Goal: Task Accomplishment & Management: Use online tool/utility

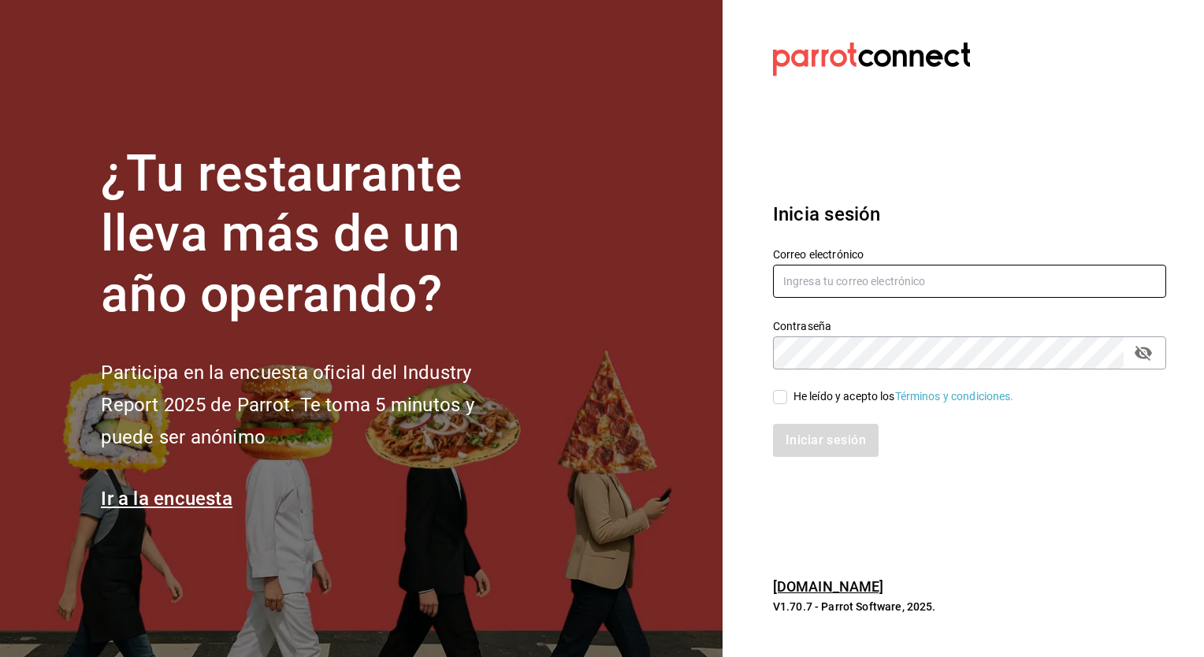
type input "christian.nadal@grupocosteno.com"
click at [791, 394] on span "He leído y acepto los Términos y condiciones." at bounding box center [900, 396] width 227 height 17
click at [787, 394] on input "He leído y acepto los Términos y condiciones." at bounding box center [780, 397] width 14 height 14
checkbox input "true"
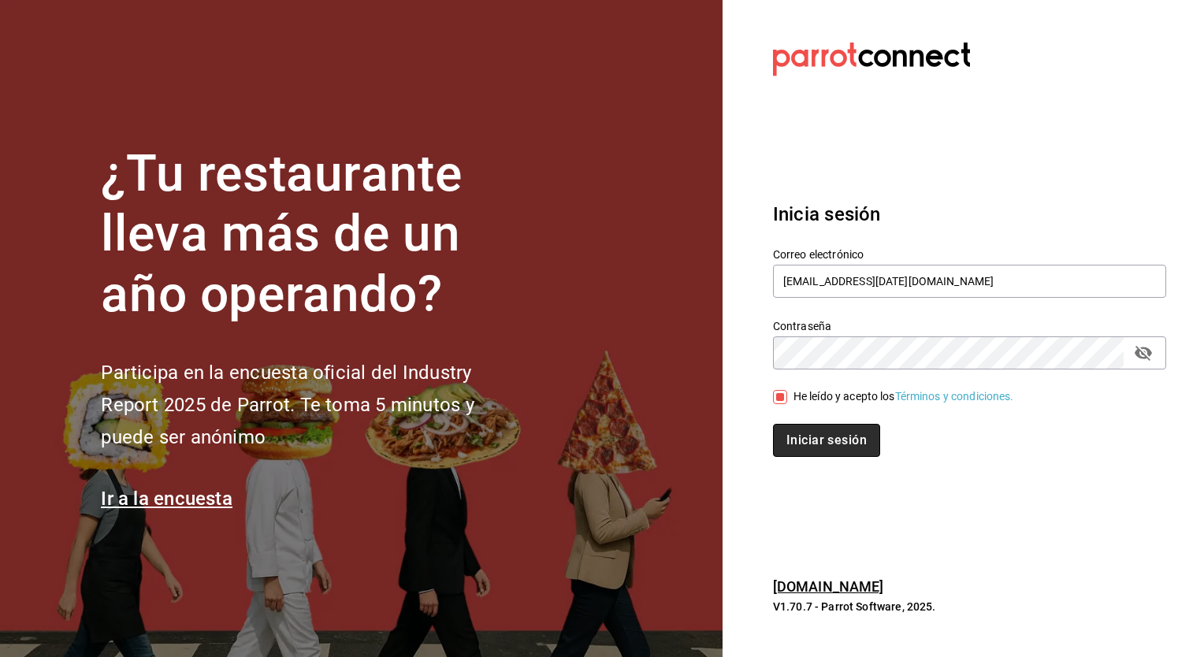
click at [811, 433] on button "Iniciar sesión" at bounding box center [826, 440] width 107 height 33
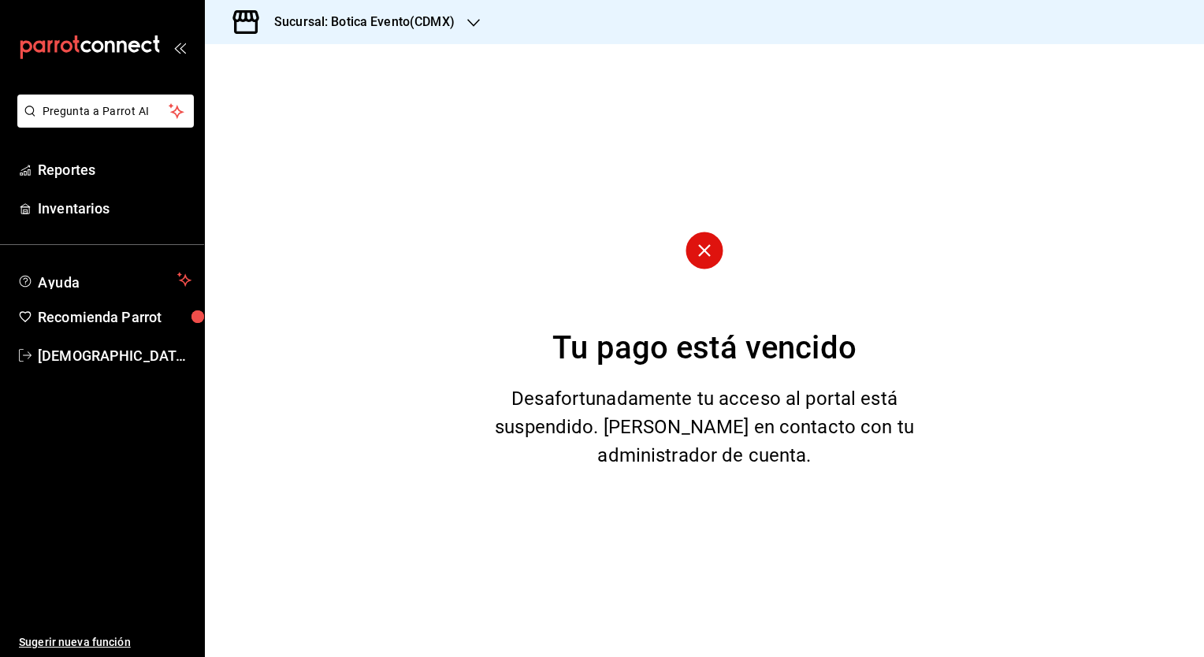
click at [466, 21] on div "Sucursal: Botica Evento(CDMX)" at bounding box center [351, 22] width 269 height 44
click at [281, 101] on span "Botica (CDMX)" at bounding box center [254, 103] width 74 height 17
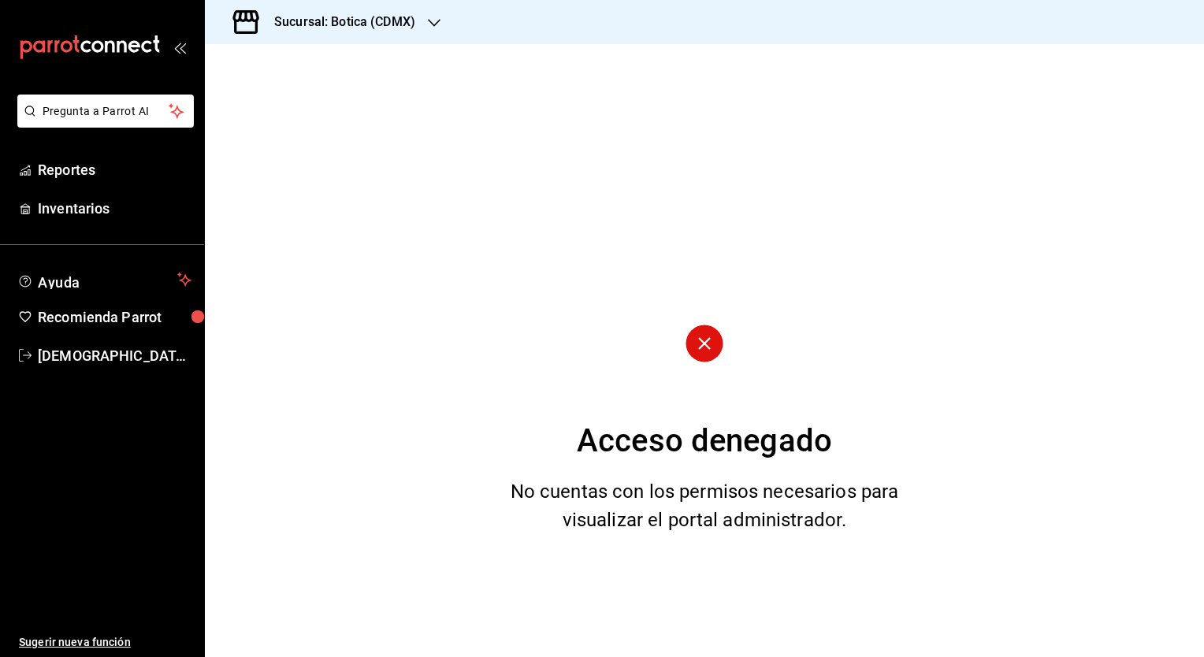
click at [441, 87] on div "Acceso denegado No cuentas con los permisos necesarios para visualizar el porta…" at bounding box center [704, 350] width 999 height 613
click at [65, 176] on span "Reportes" at bounding box center [115, 169] width 154 height 21
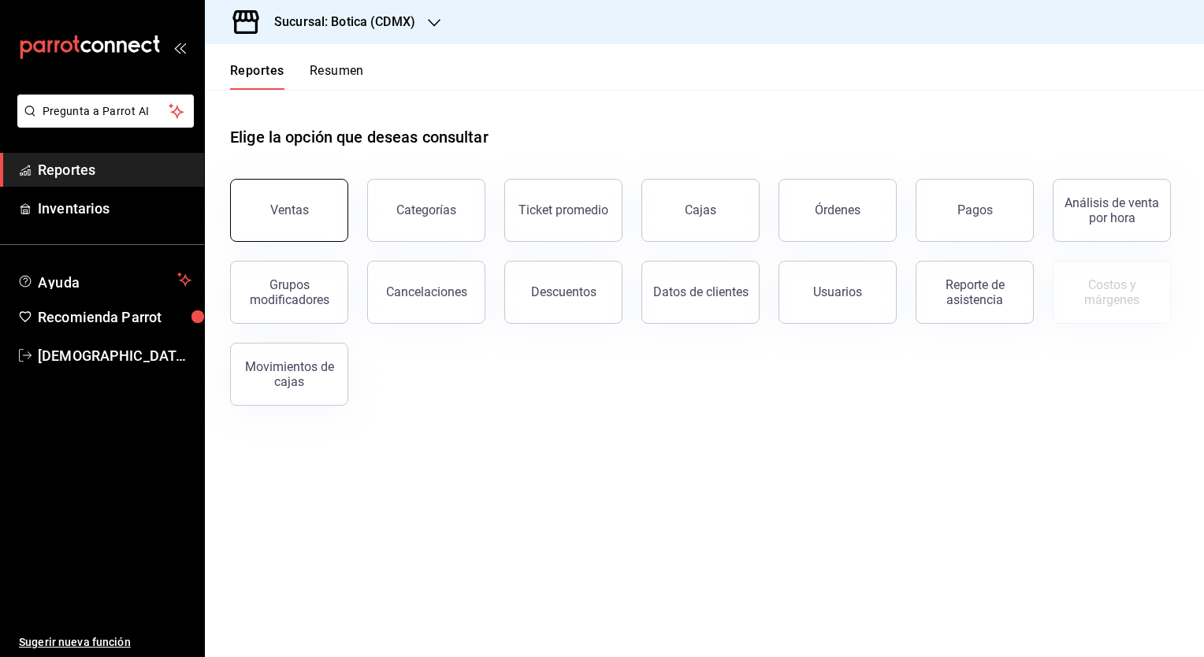
click at [281, 229] on button "Ventas" at bounding box center [289, 210] width 118 height 63
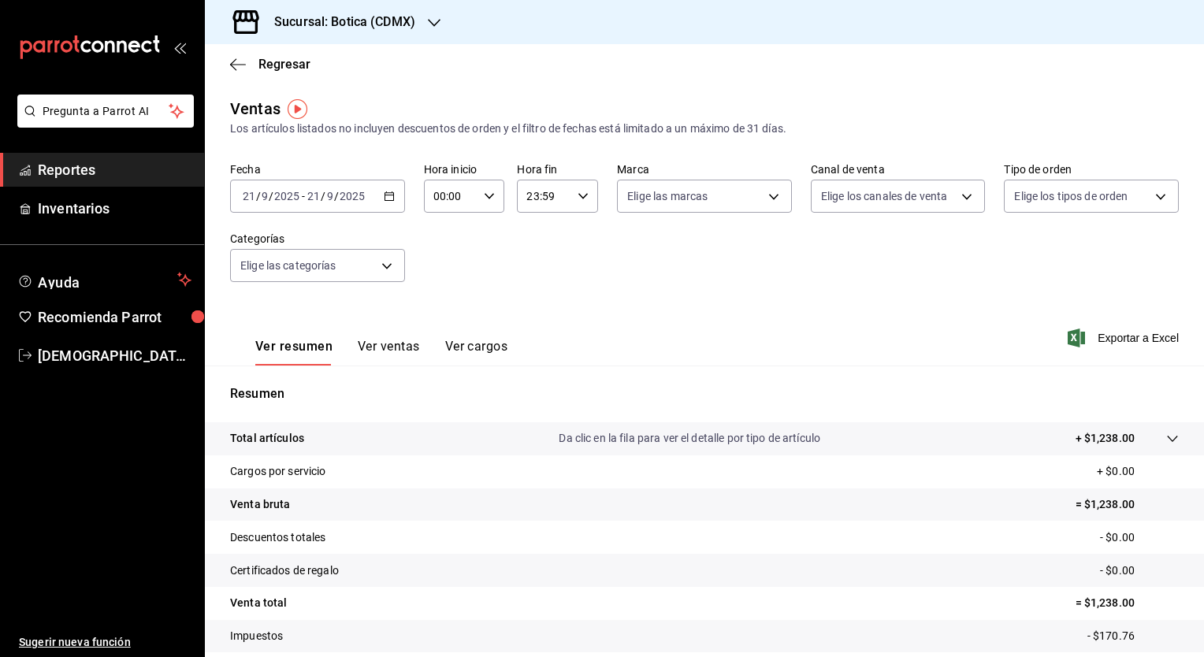
click at [384, 202] on div "[DATE] [DATE] - [DATE] [DATE]" at bounding box center [317, 196] width 175 height 33
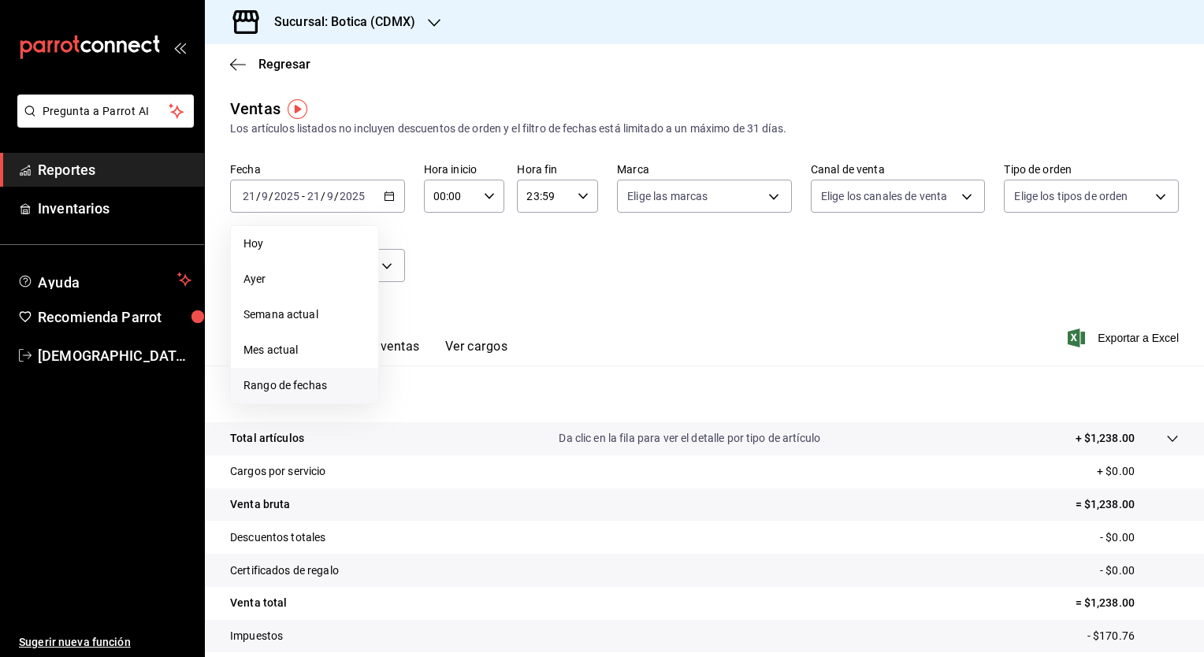
click at [317, 385] on span "Rango de fechas" at bounding box center [304, 385] width 122 height 17
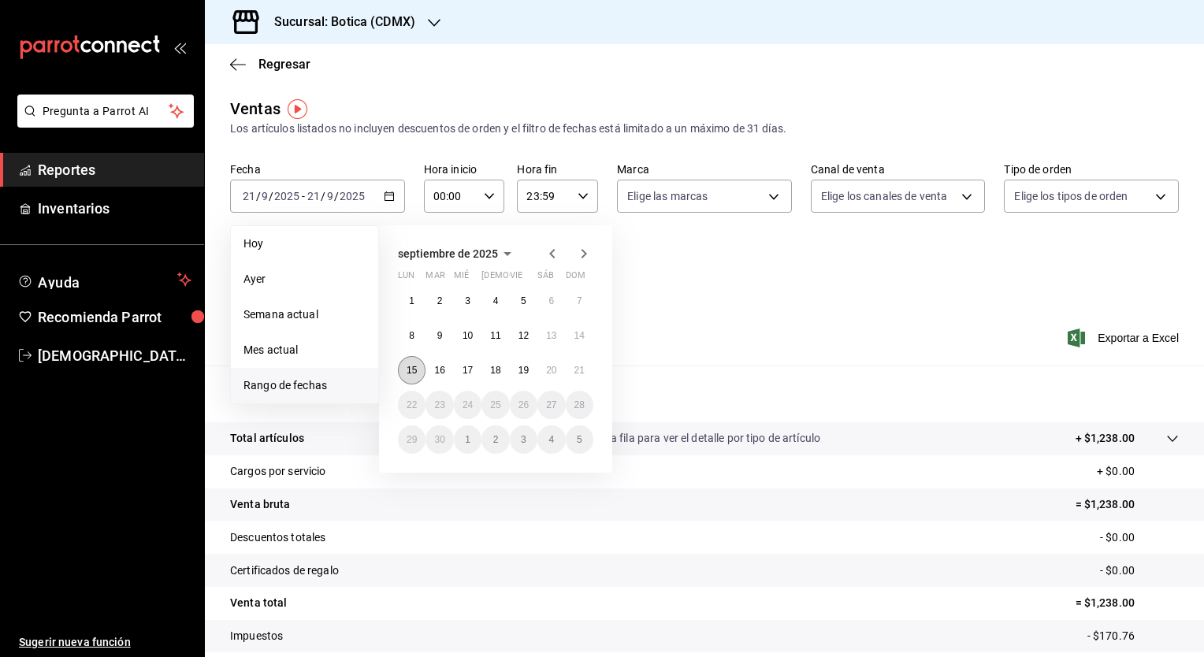
click at [414, 371] on abbr "15" at bounding box center [412, 370] width 10 height 11
click at [585, 361] on button "21" at bounding box center [580, 370] width 28 height 28
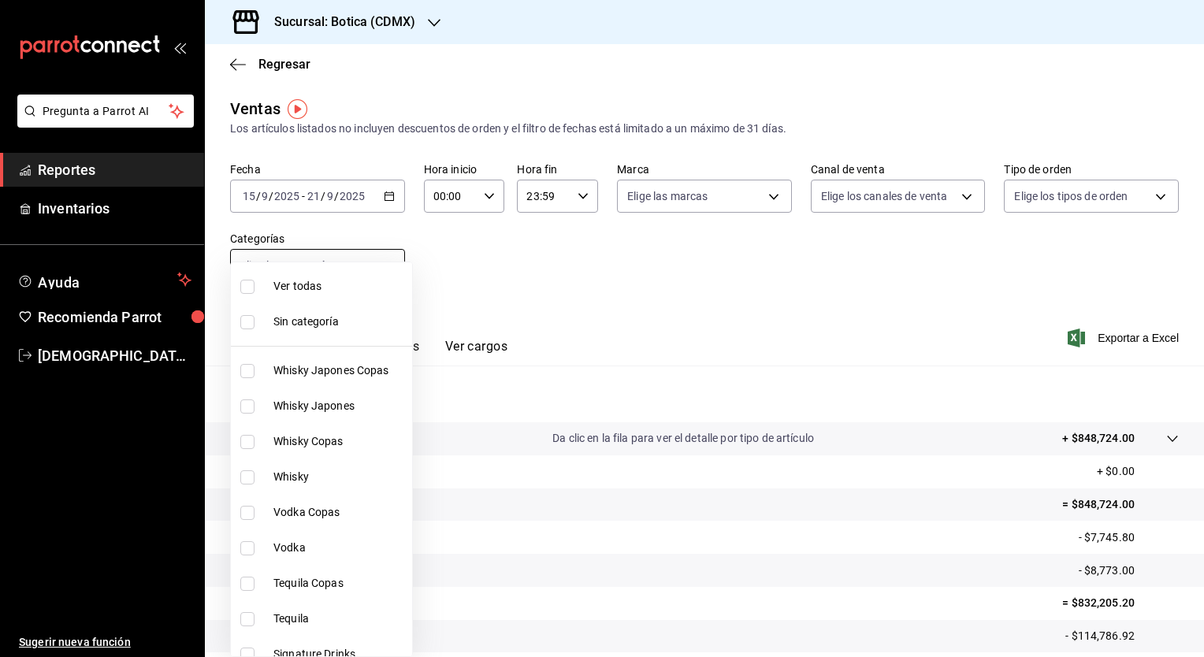
click at [393, 277] on body "Pregunta a Parrot AI Reportes Inventarios Ayuda Recomienda Parrot Christian Nad…" at bounding box center [602, 328] width 1204 height 657
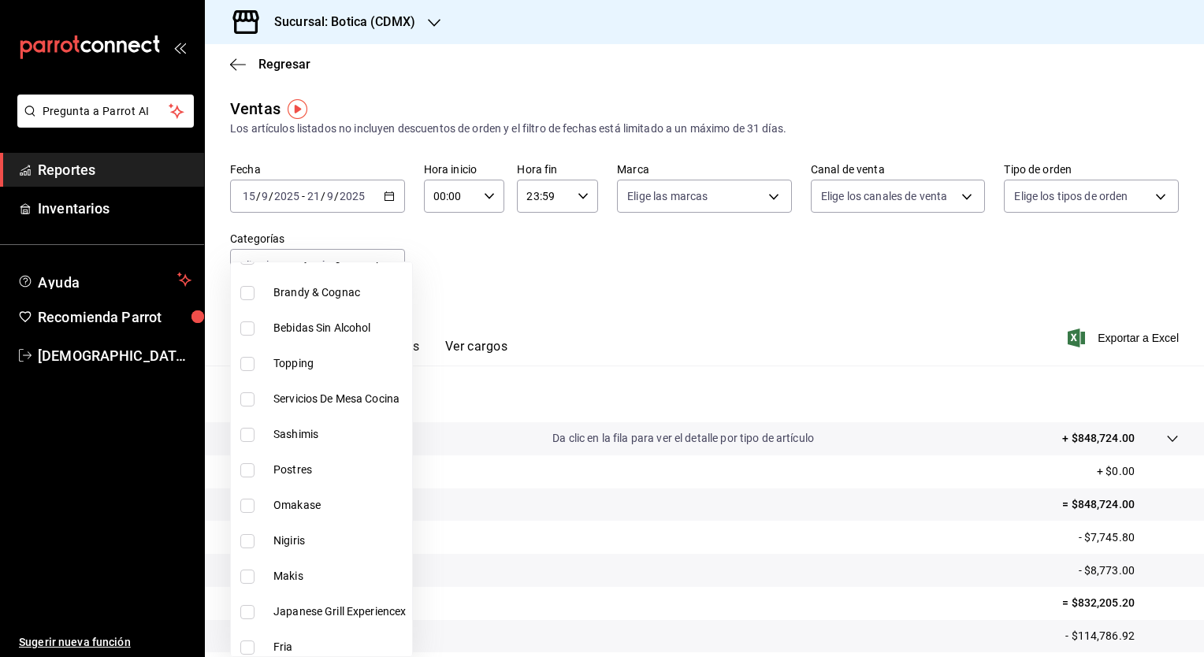
scroll to position [786, 0]
click at [362, 323] on span "Bebidas Sin Alcohol" at bounding box center [339, 329] width 132 height 17
type input "828838a7-cee5-443c-9725-69ebc6d0b9f3"
checkbox input "true"
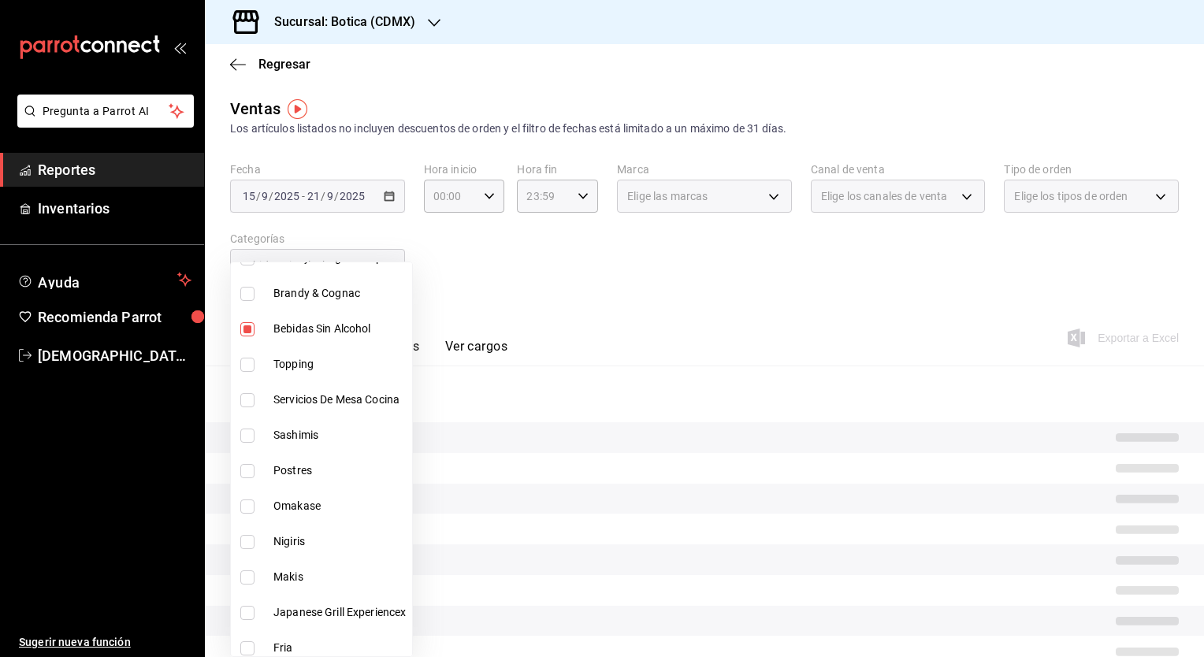
click at [589, 288] on div at bounding box center [602, 328] width 1204 height 657
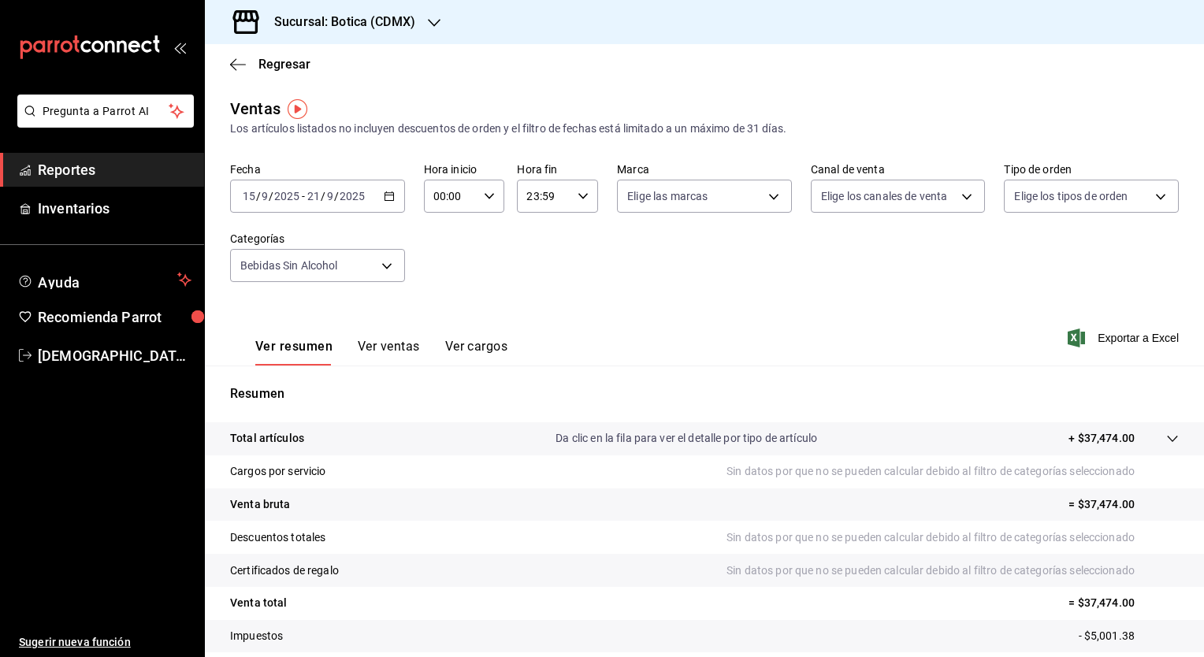
click at [399, 351] on button "Ver ventas" at bounding box center [389, 352] width 62 height 27
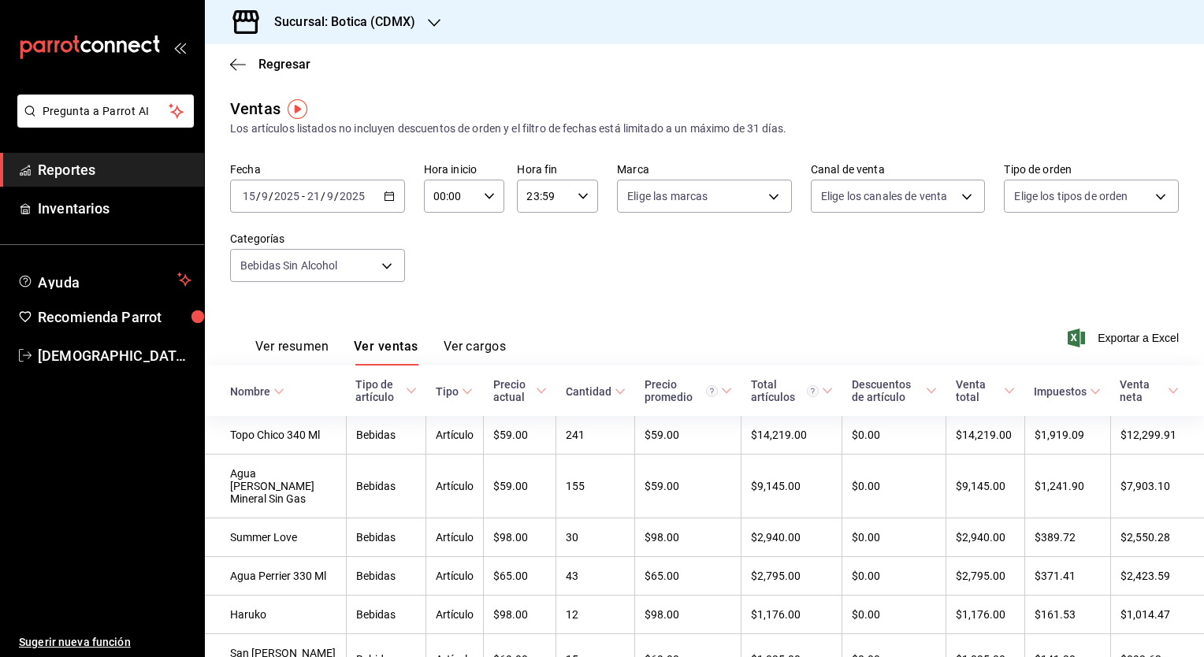
click at [583, 390] on div "Cantidad" at bounding box center [589, 391] width 46 height 13
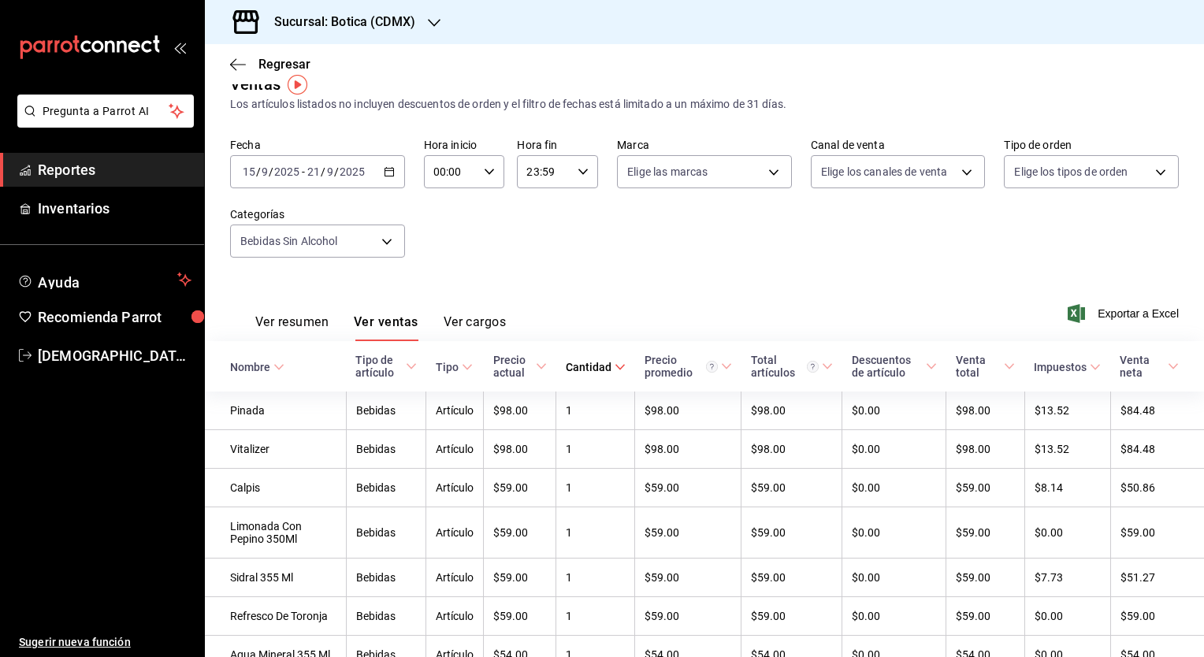
scroll to position [24, 0]
click at [640, 431] on td "$98.00" at bounding box center [688, 411] width 106 height 39
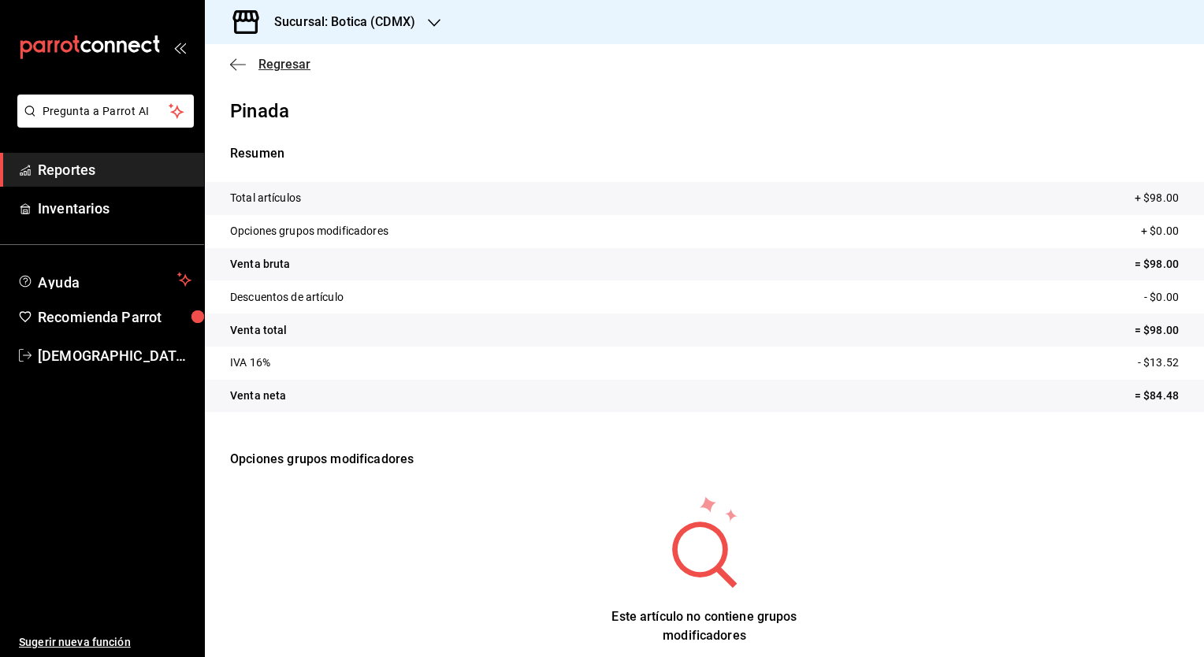
click at [284, 64] on span "Regresar" at bounding box center [284, 64] width 52 height 15
click at [243, 63] on icon "button" at bounding box center [238, 65] width 16 height 14
click at [287, 62] on span "Regresar" at bounding box center [284, 64] width 52 height 15
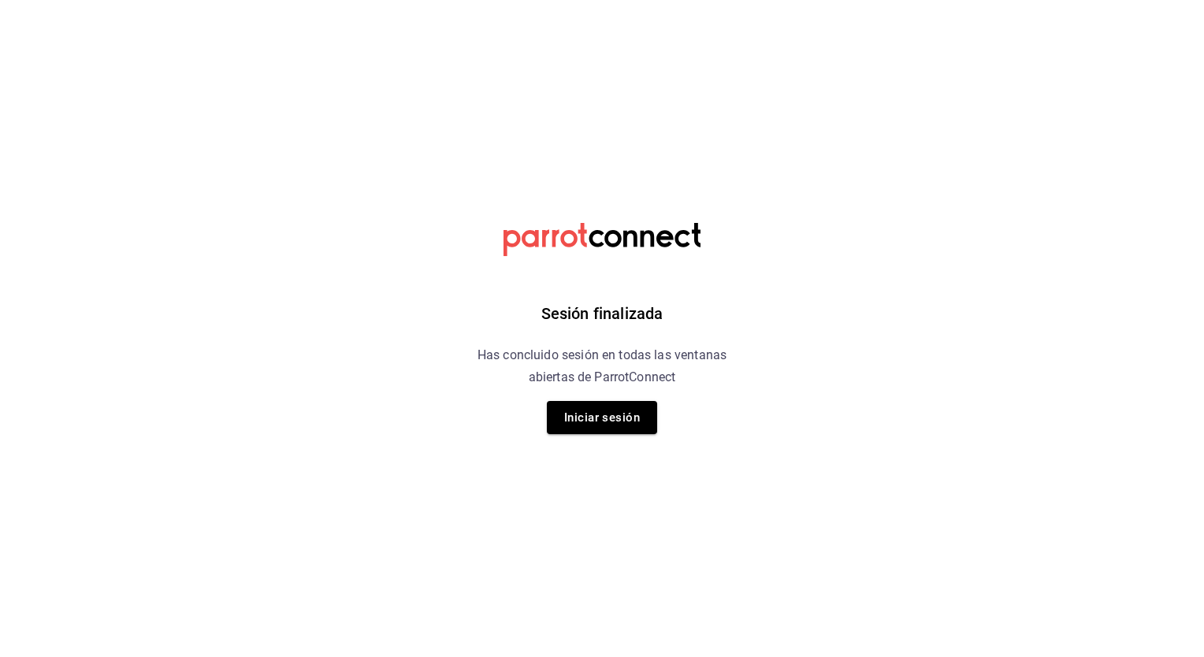
click at [607, 435] on div "Sesión finalizada Has concluido sesión en todas las ventanas abiertas de Parrot…" at bounding box center [602, 328] width 398 height 657
click at [618, 425] on button "Iniciar sesión" at bounding box center [602, 417] width 110 height 33
